Goal: Information Seeking & Learning: Find specific fact

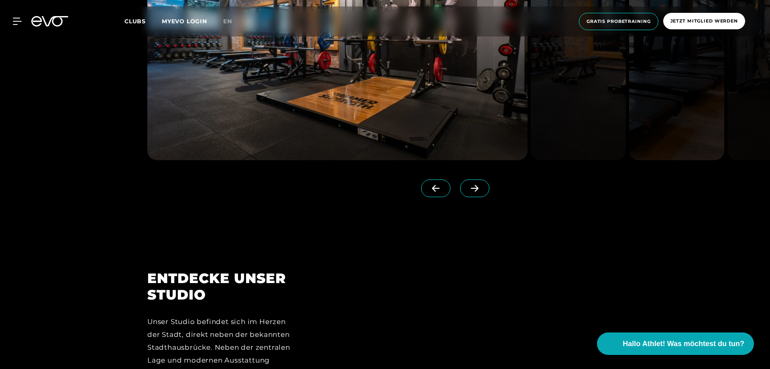
scroll to position [803, 0]
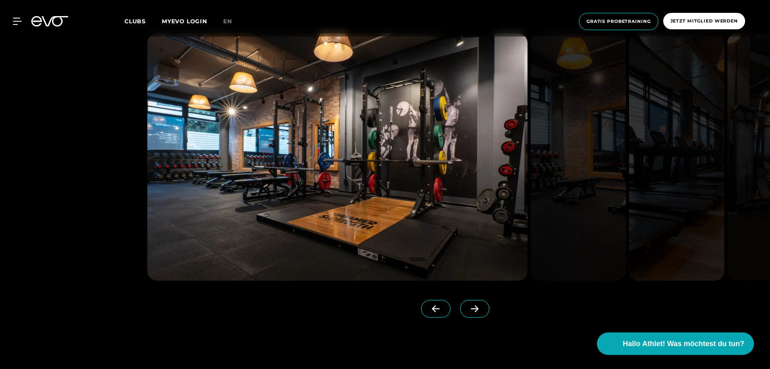
click at [468, 311] on icon at bounding box center [475, 308] width 14 height 7
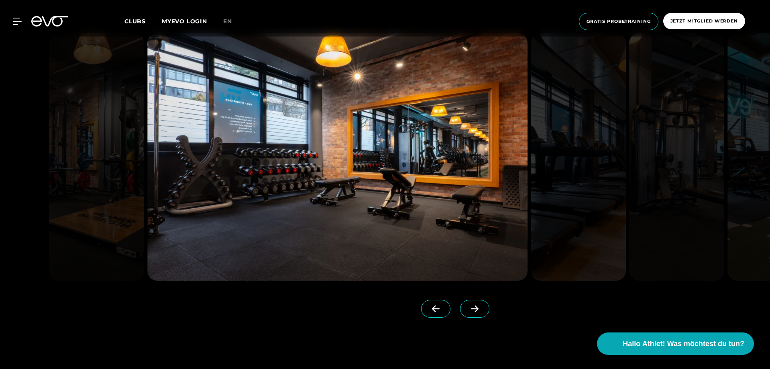
click at [468, 311] on icon at bounding box center [475, 308] width 14 height 7
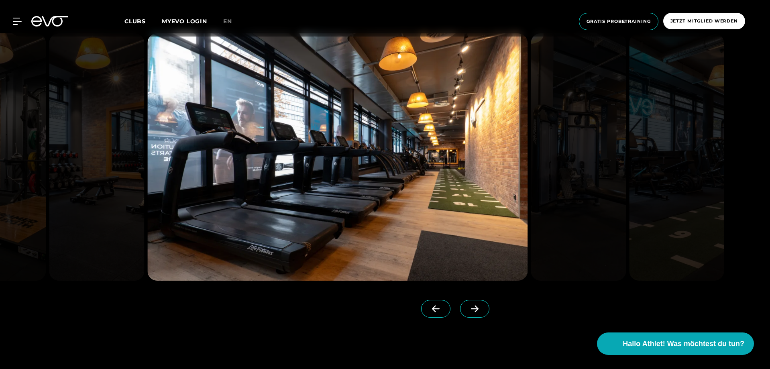
click at [468, 311] on icon at bounding box center [475, 308] width 14 height 7
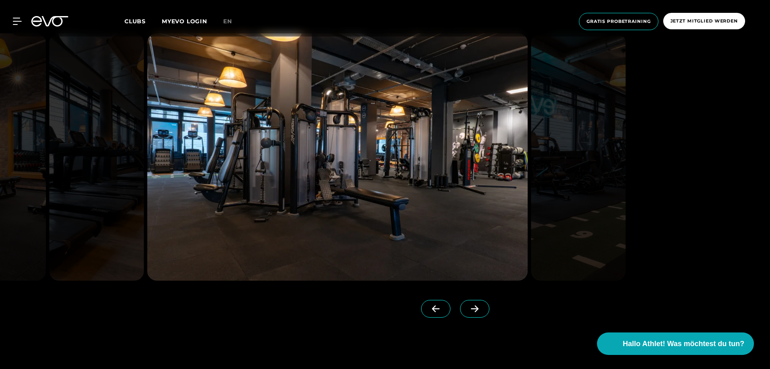
click at [468, 311] on icon at bounding box center [475, 308] width 14 height 7
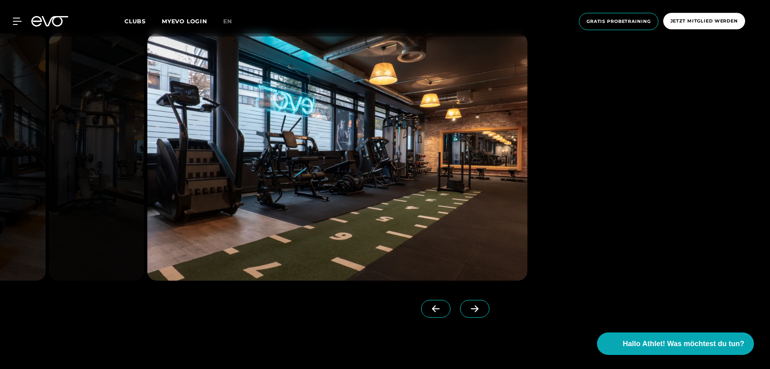
click at [468, 311] on icon at bounding box center [475, 308] width 14 height 7
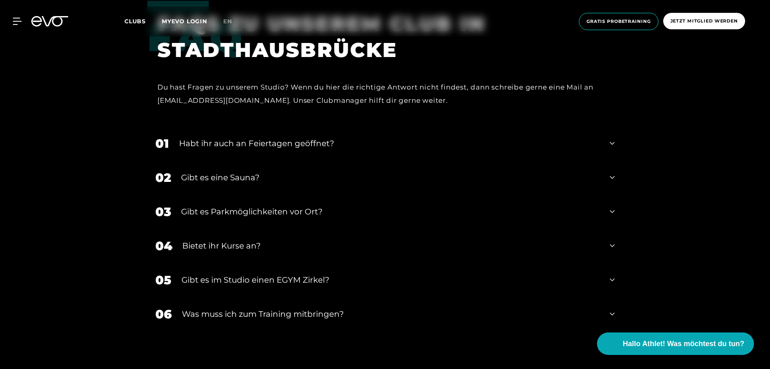
scroll to position [3010, 0]
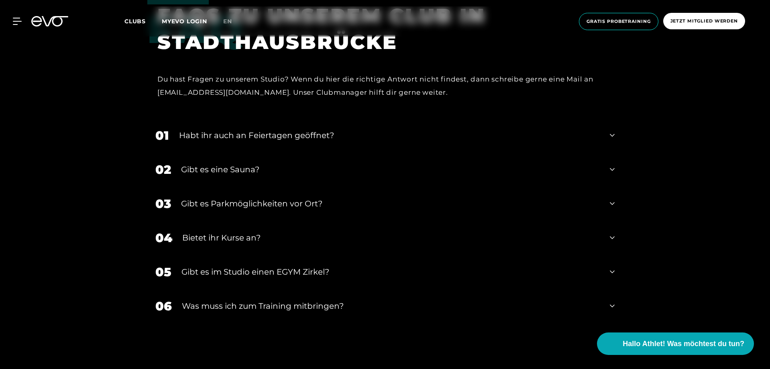
click at [311, 197] on div "Gibt es Parkmöglichkeiten vor Ort?" at bounding box center [390, 203] width 419 height 12
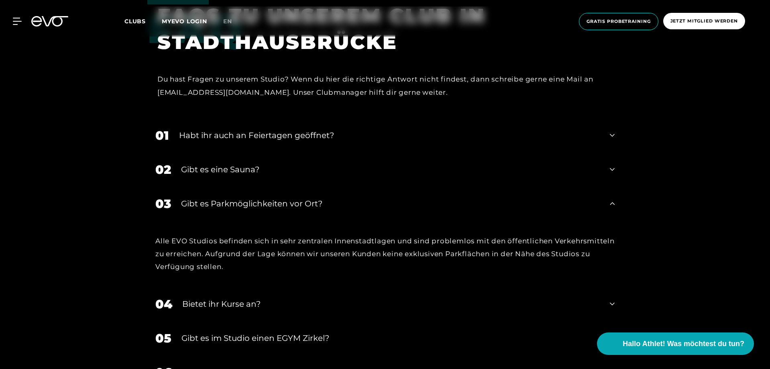
click at [241, 299] on div "Bietet ihr Kurse an?" at bounding box center [390, 304] width 417 height 12
click at [228, 163] on div "Gibt es eine Sauna?" at bounding box center [390, 169] width 419 height 12
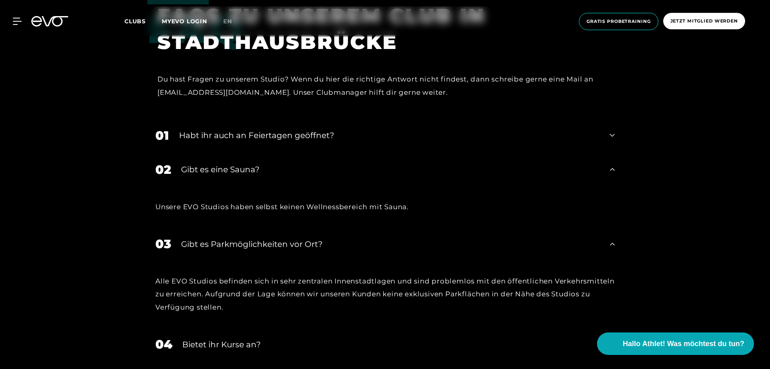
click at [244, 129] on div "Habt ihr auch an Feiertagen geöffnet?" at bounding box center [389, 135] width 421 height 12
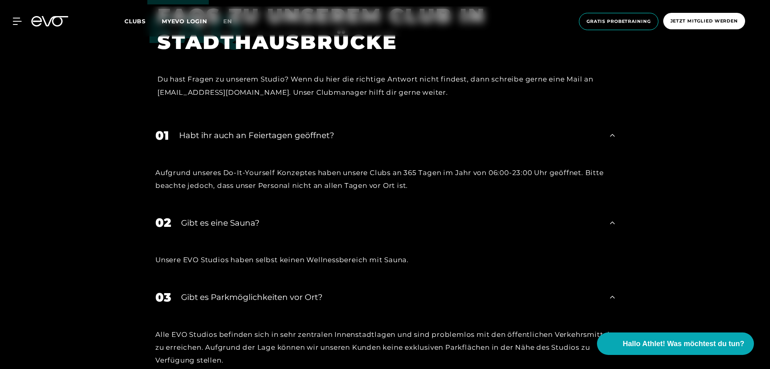
click at [237, 217] on div "Gibt es eine Sauna?" at bounding box center [390, 223] width 419 height 12
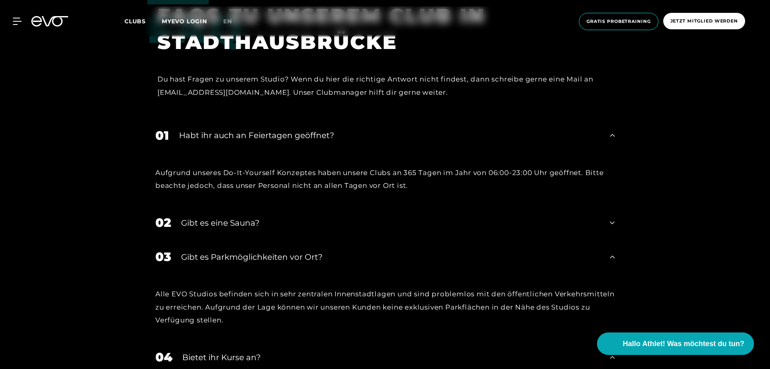
click at [238, 251] on div "Gibt es Parkmöglichkeiten vor Ort?" at bounding box center [390, 257] width 419 height 12
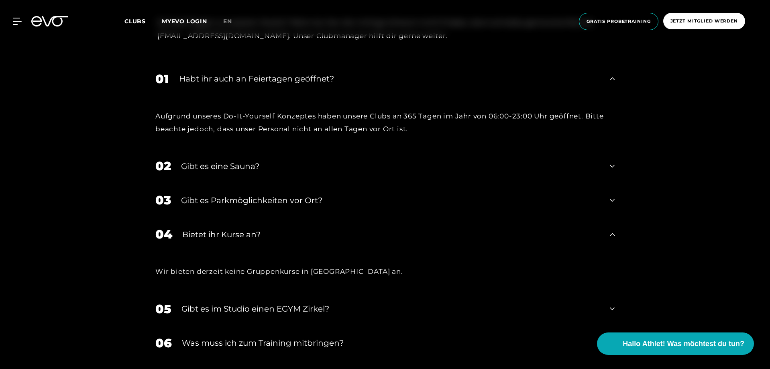
scroll to position [3170, 0]
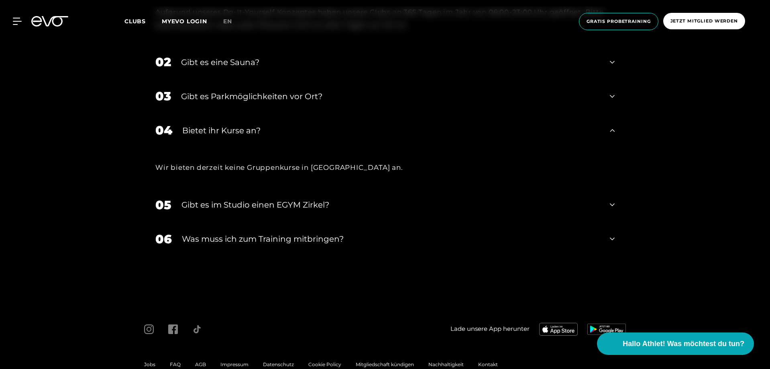
click at [245, 124] on div "Bietet ihr Kurse an?" at bounding box center [390, 130] width 417 height 12
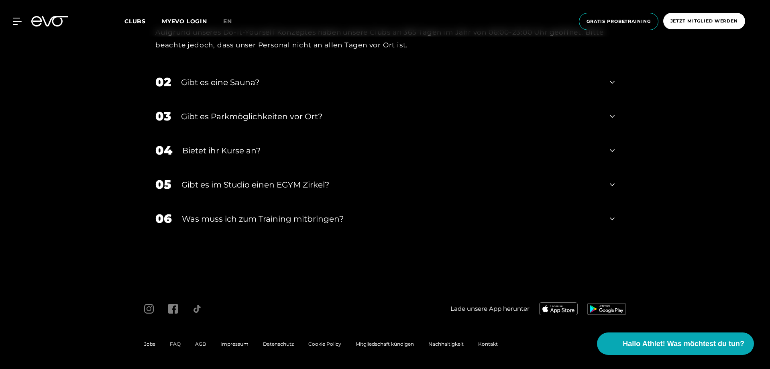
scroll to position [3141, 0]
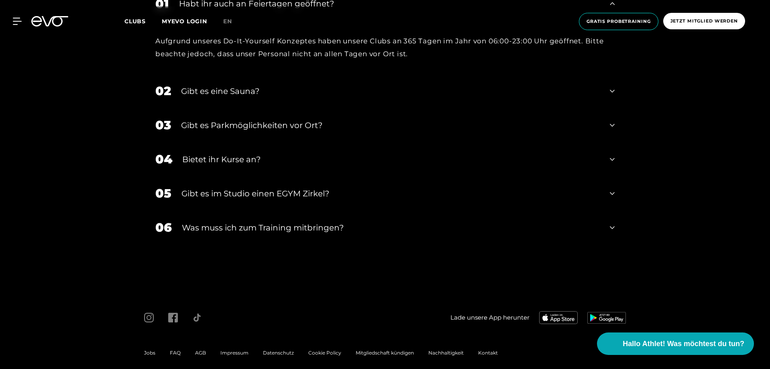
click at [254, 187] on div "Gibt es im Studio einen EGYM Zirkel?" at bounding box center [390, 193] width 418 height 12
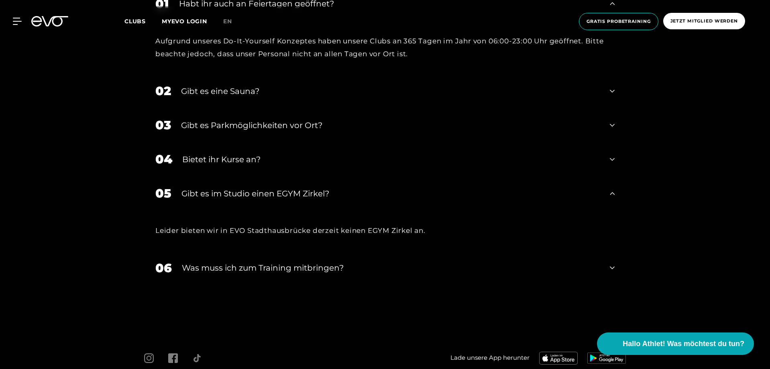
scroll to position [3170, 0]
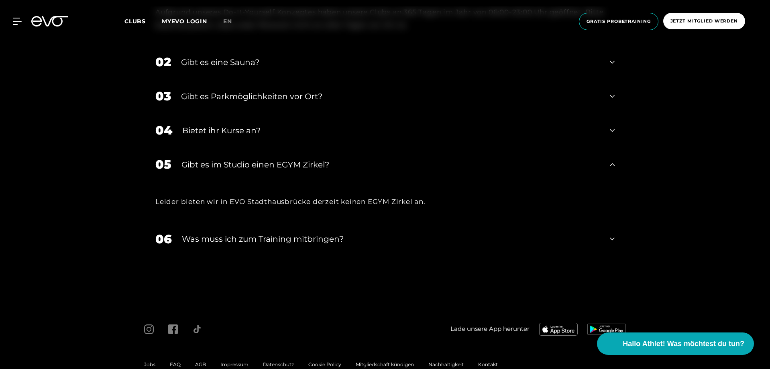
click at [260, 165] on div "05 Gibt es im Studio einen EGYM Zirkel?" at bounding box center [384, 164] width 475 height 34
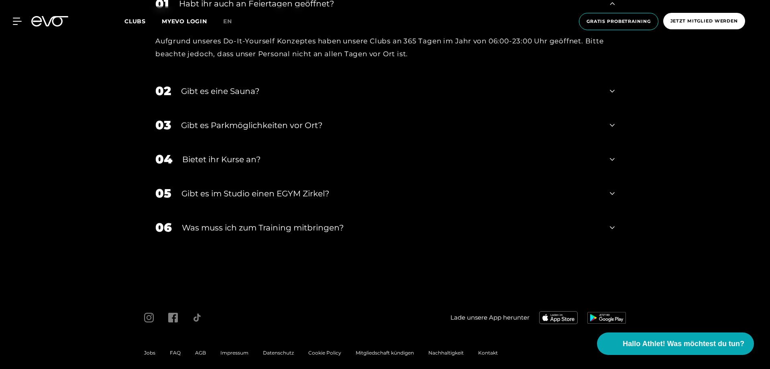
click at [241, 236] on div "01 Habt ihr auch an Feiertagen geöffnet? Aufgrund unseres Do-It-Yourself Konzep…" at bounding box center [384, 136] width 475 height 298
click at [244, 222] on div "Was muss ich zum Training mitbringen?" at bounding box center [391, 228] width 418 height 12
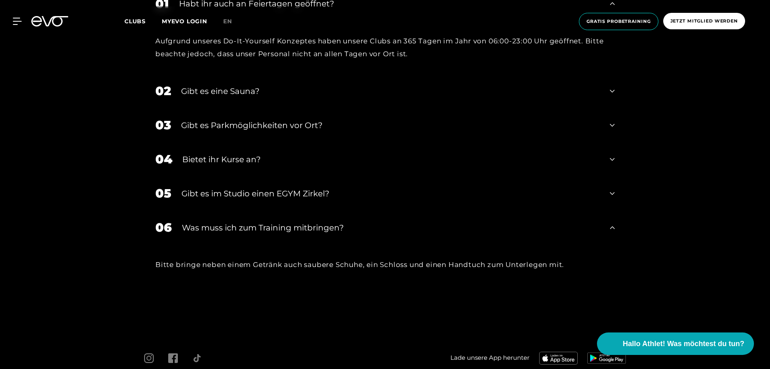
scroll to position [3170, 0]
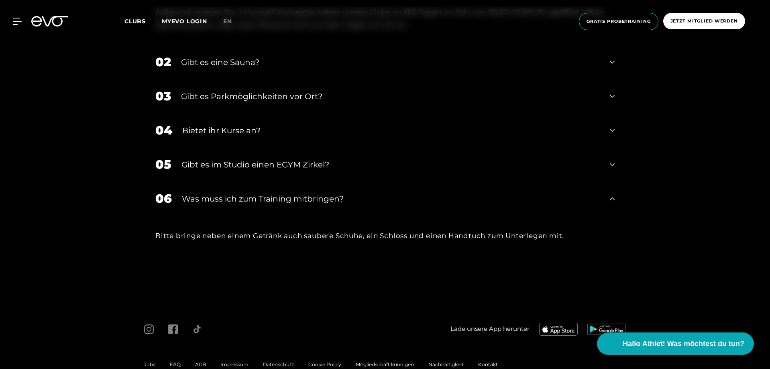
click at [612, 194] on icon at bounding box center [612, 199] width 5 height 10
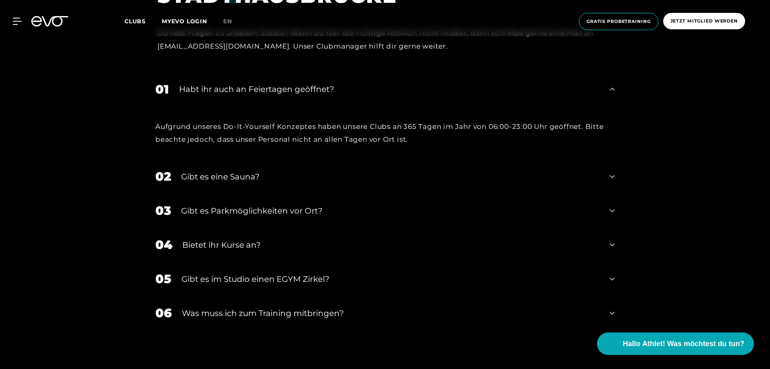
scroll to position [2981, 0]
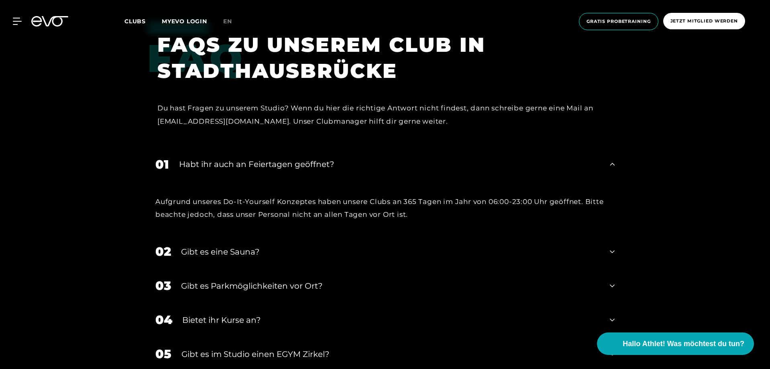
click at [606, 158] on div "01 Habt ihr auch an Feiertagen geöffnet?" at bounding box center [384, 164] width 475 height 34
